Goal: Navigation & Orientation: Understand site structure

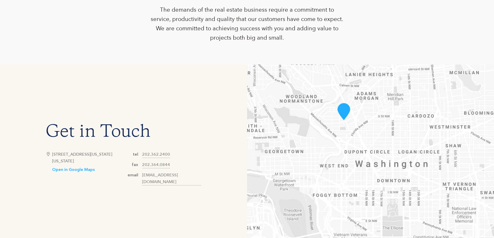
scroll to position [297, 0]
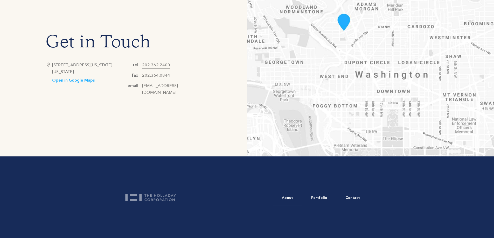
click at [293, 195] on link "About" at bounding box center [287, 198] width 29 height 16
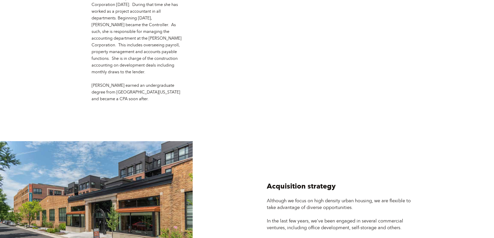
scroll to position [1400, 0]
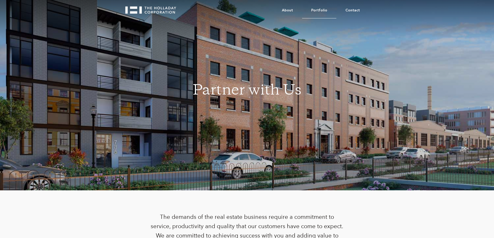
click at [330, 10] on link "Portfolio" at bounding box center [319, 11] width 34 height 16
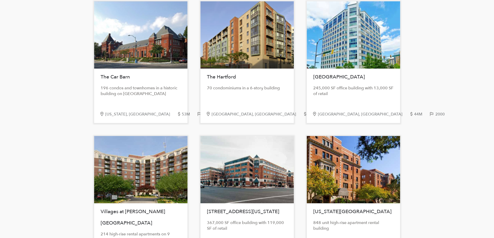
scroll to position [1063, 0]
